Goal: Task Accomplishment & Management: Use online tool/utility

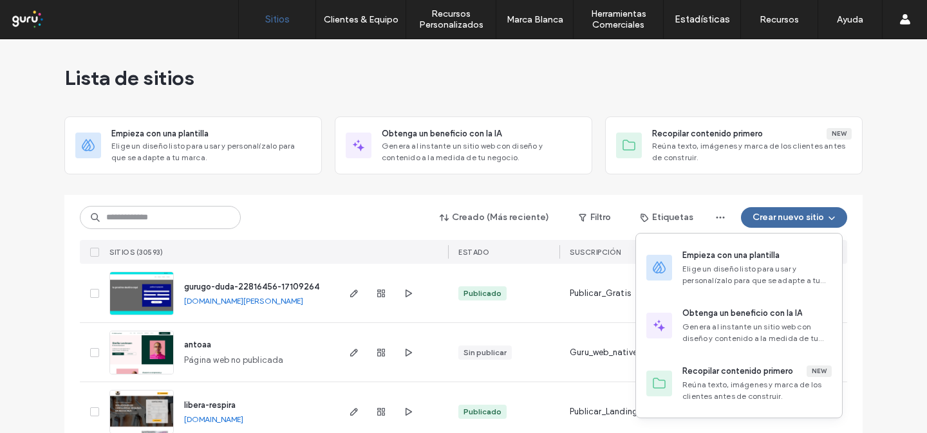
click at [750, 259] on div "Empieza con una plantilla" at bounding box center [731, 255] width 97 height 13
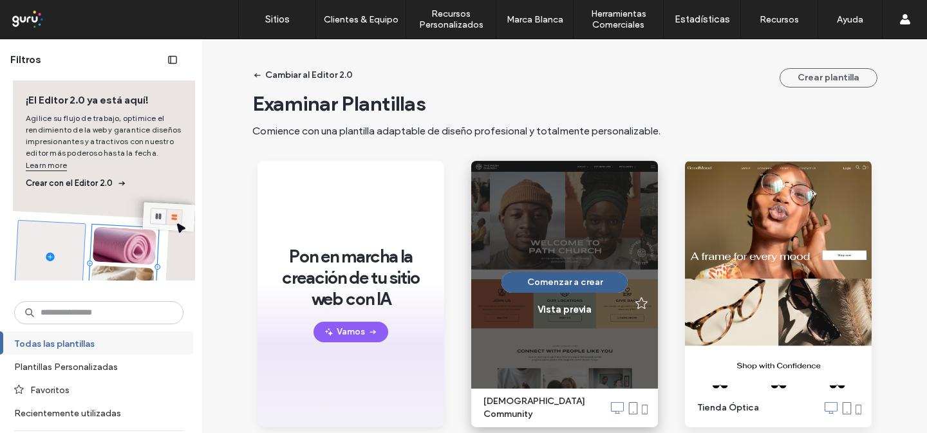
click at [542, 276] on button "Comenzar a crear" at bounding box center [565, 282] width 126 height 21
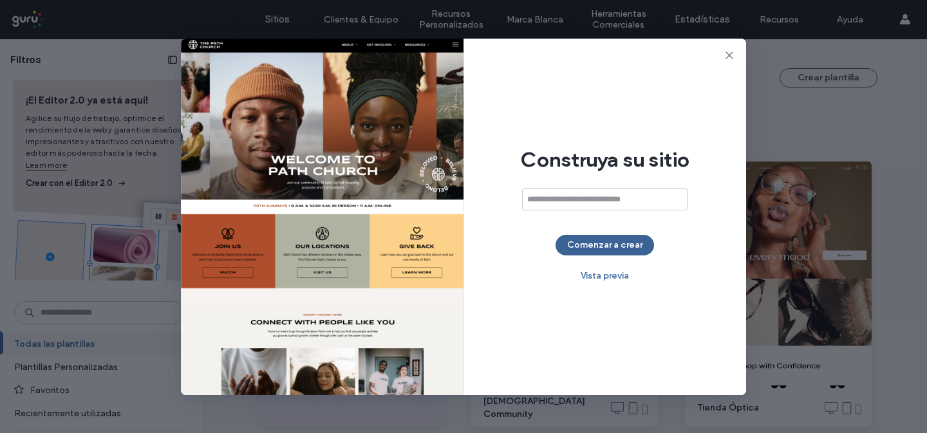
click at [567, 251] on button "Comenzar a crear" at bounding box center [605, 245] width 99 height 21
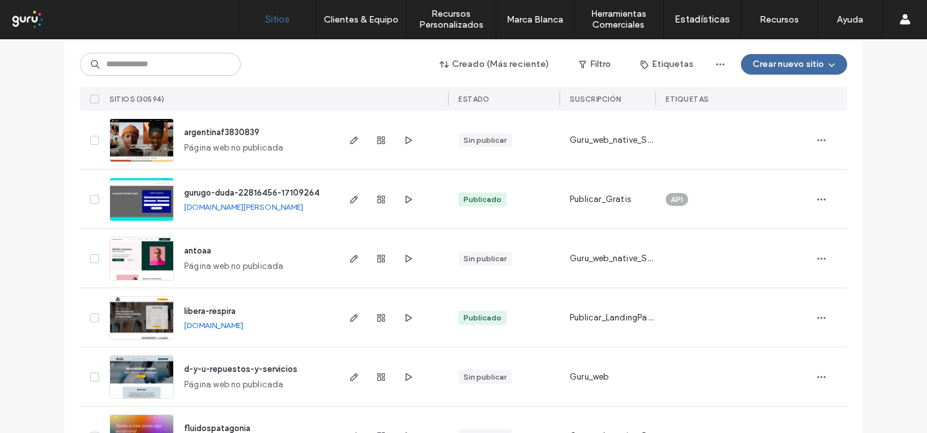
scroll to position [122, 0]
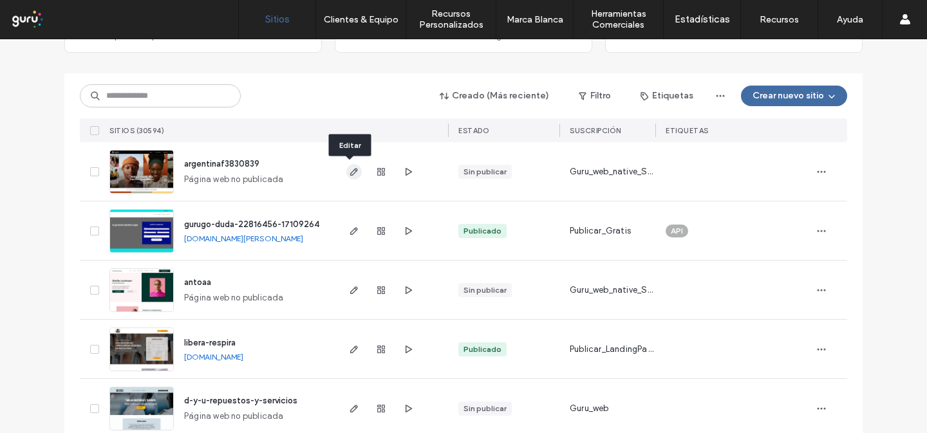
click at [346, 168] on span "button" at bounding box center [353, 171] width 15 height 15
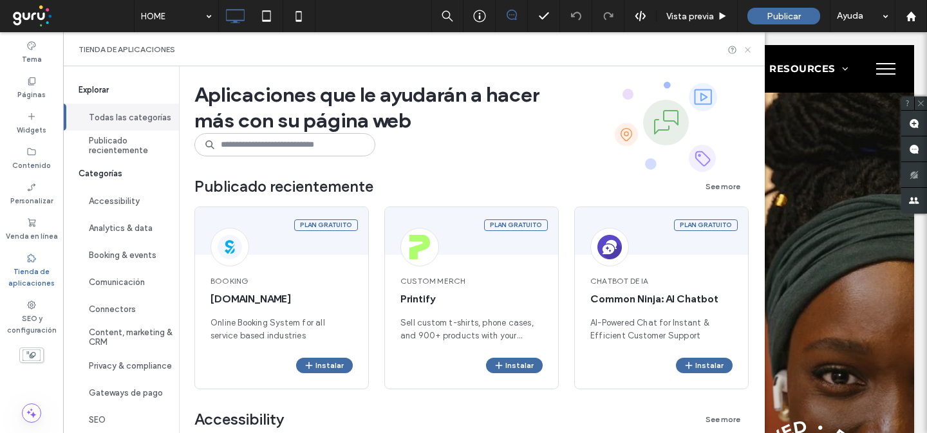
click at [746, 50] on icon at bounding box center [748, 50] width 10 height 10
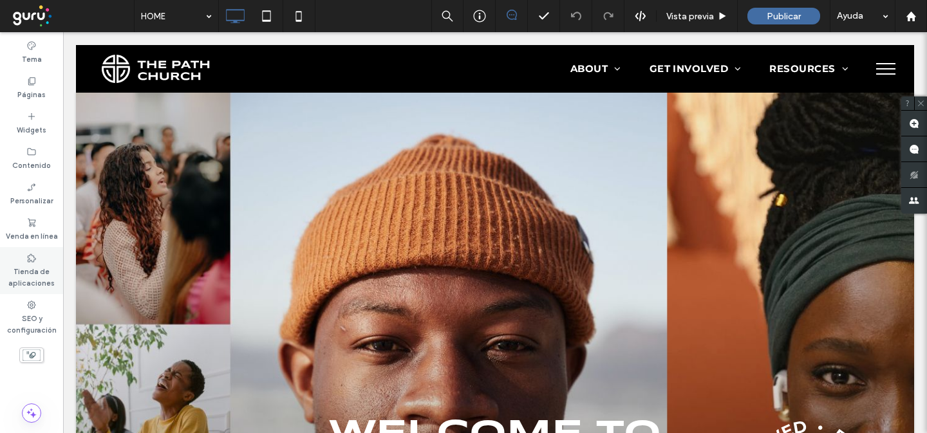
click at [32, 256] on icon at bounding box center [31, 258] width 10 height 10
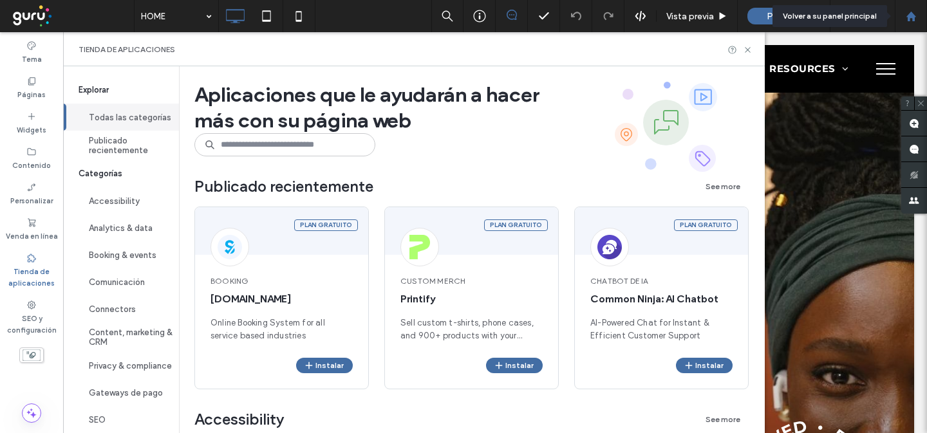
click at [907, 13] on icon at bounding box center [911, 16] width 11 height 11
